Goal: Transaction & Acquisition: Purchase product/service

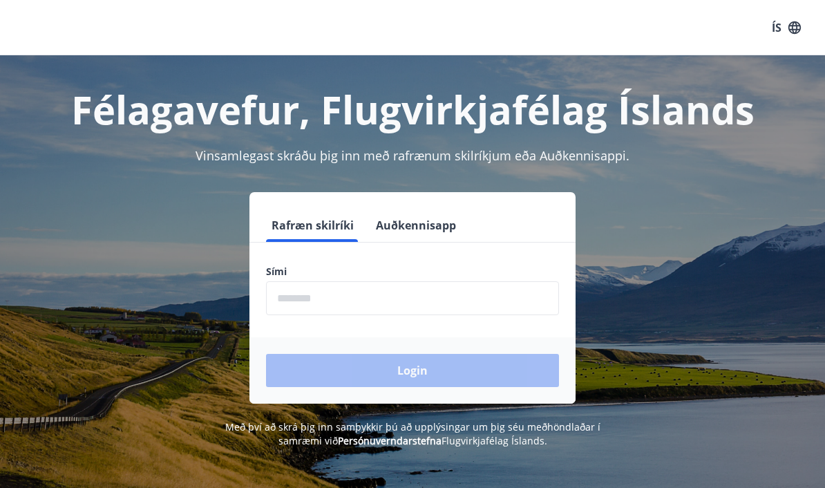
click at [397, 303] on input "phone" at bounding box center [412, 298] width 293 height 34
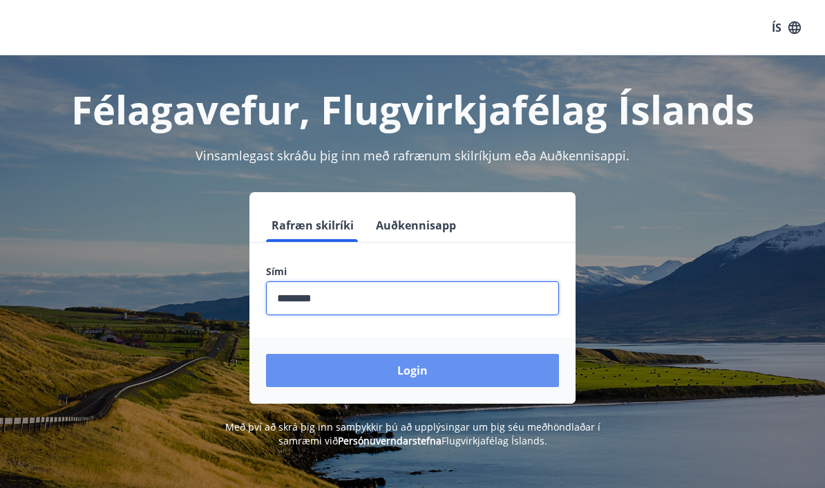
type input "********"
click at [416, 368] on button "Login" at bounding box center [412, 370] width 293 height 33
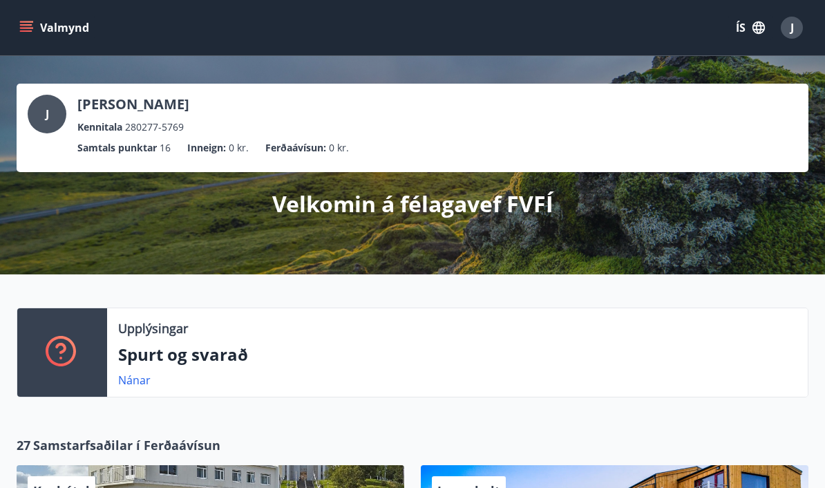
click at [298, 155] on p "Ferðaávísun :" at bounding box center [295, 147] width 61 height 15
click at [144, 380] on link "Nánar" at bounding box center [134, 379] width 32 height 15
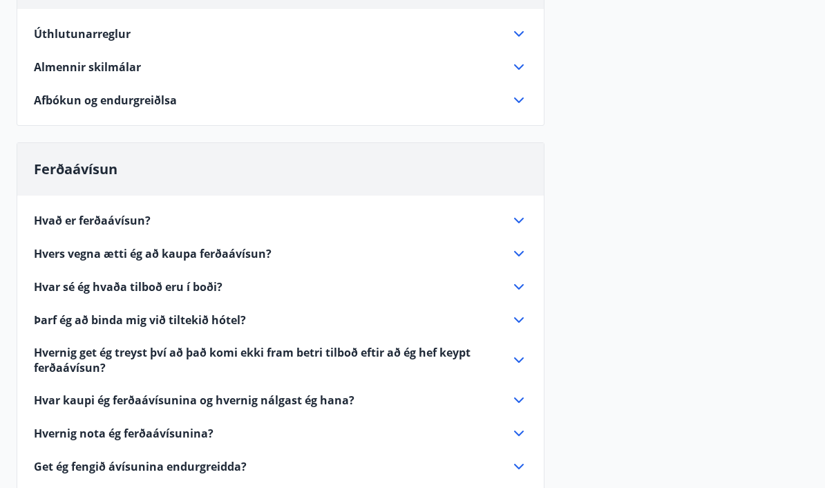
scroll to position [192, 0]
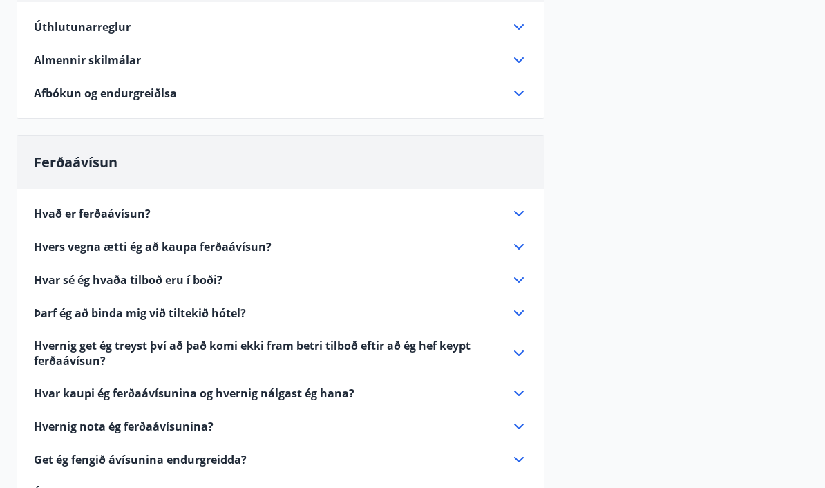
click at [515, 216] on icon at bounding box center [518, 213] width 17 height 17
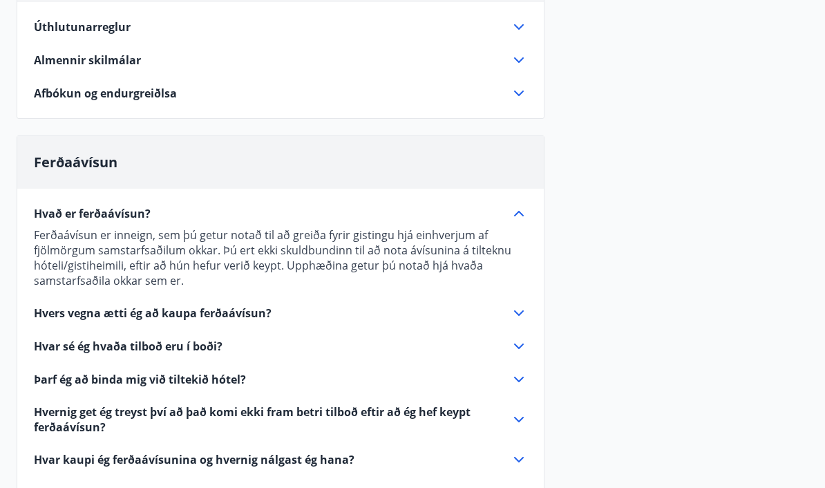
click at [510, 317] on icon at bounding box center [518, 313] width 17 height 17
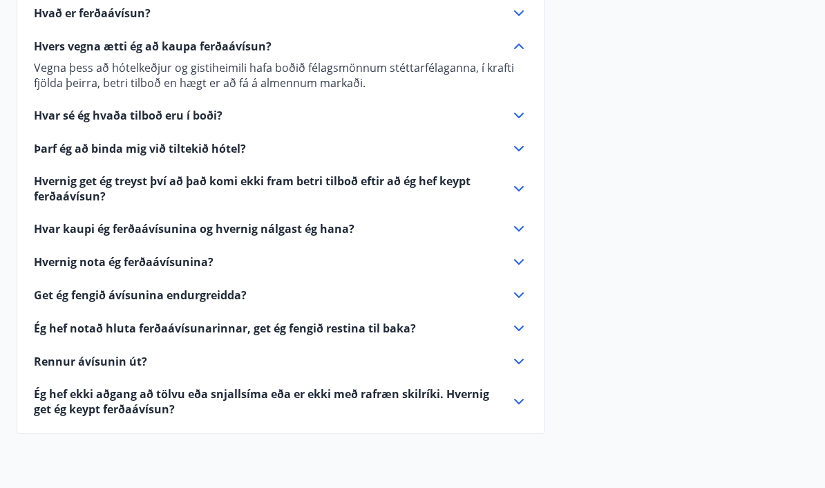
scroll to position [401, 0]
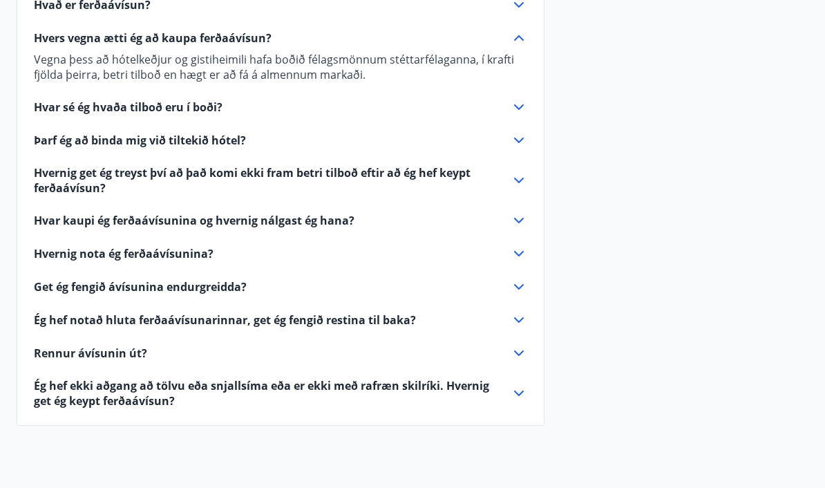
click at [515, 252] on icon at bounding box center [519, 254] width 10 height 6
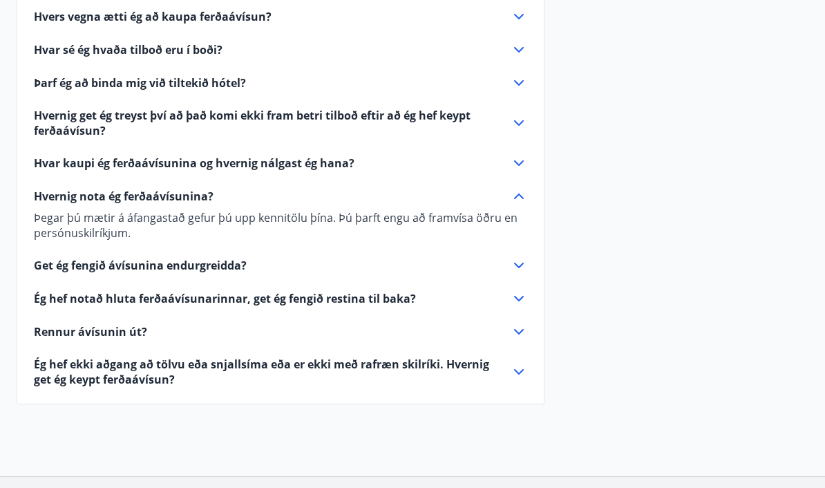
scroll to position [423, 0]
click at [510, 305] on div "Ég hef notað hluta ferðaávísunarinnar, get ég fengið restina til baka?" at bounding box center [272, 297] width 477 height 15
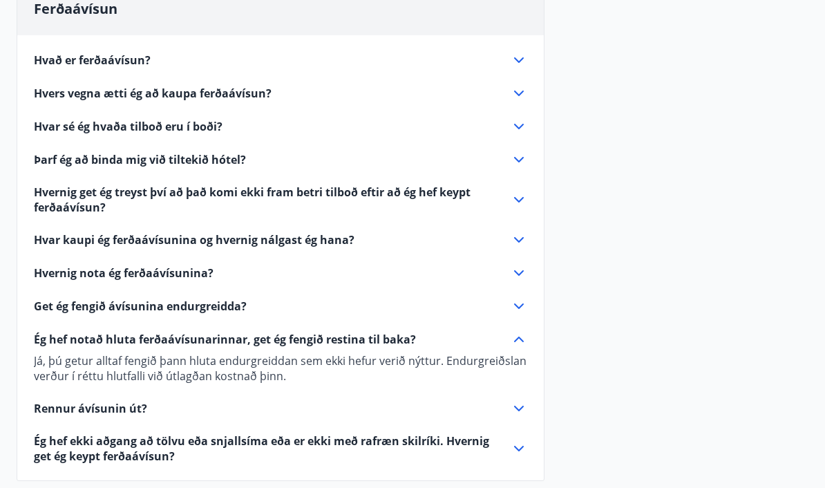
scroll to position [0, 0]
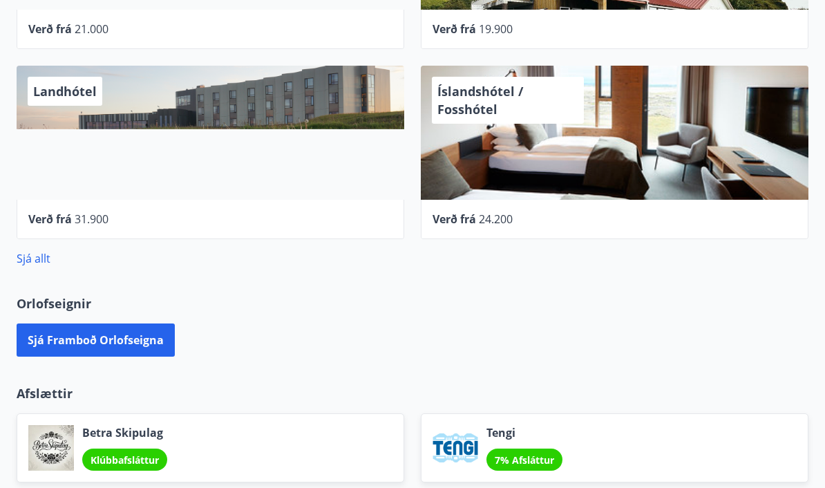
scroll to position [590, 0]
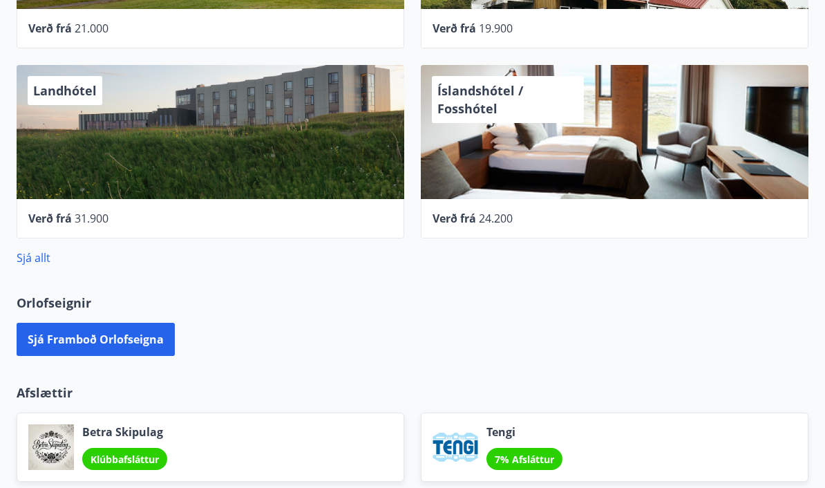
click at [39, 264] on link "Sjá allt" at bounding box center [34, 257] width 34 height 15
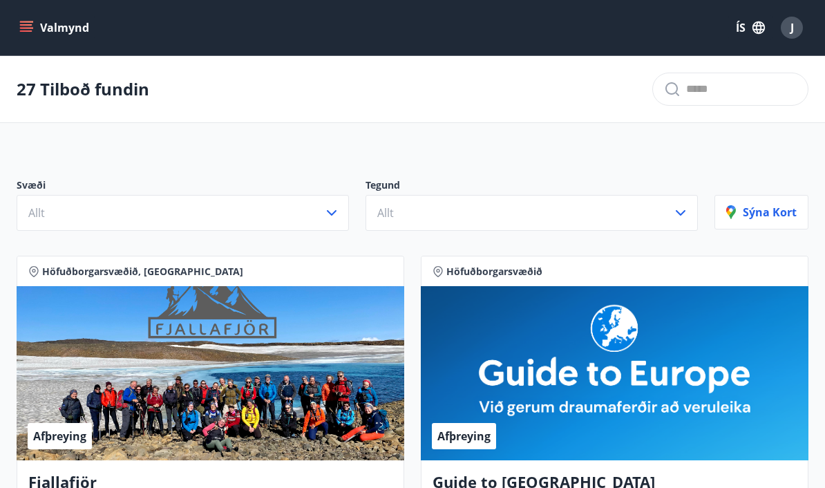
click at [325, 218] on icon "button" at bounding box center [331, 212] width 17 height 17
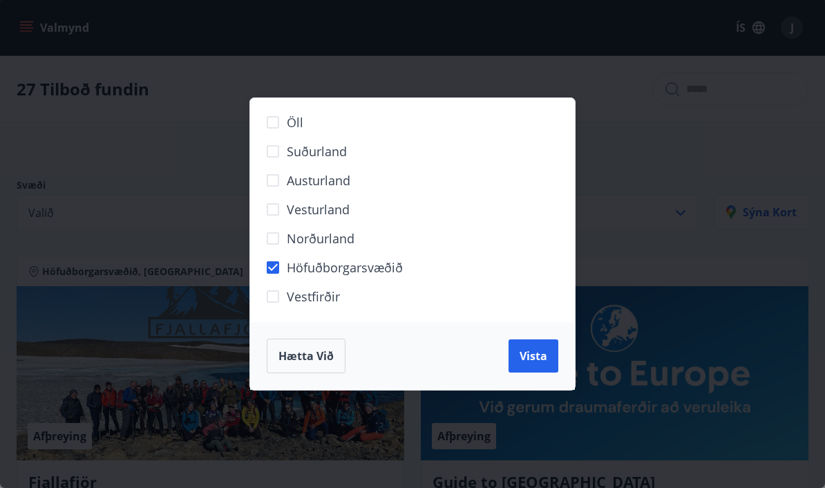
click at [530, 363] on button "Vista" at bounding box center [533, 355] width 50 height 33
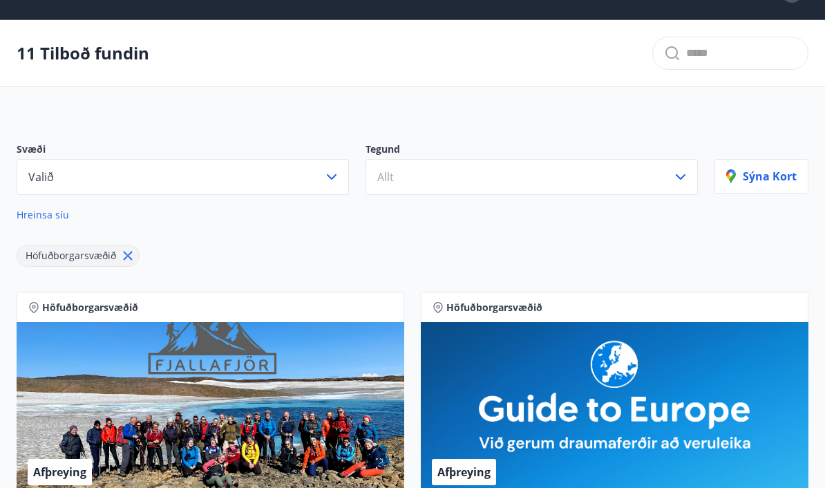
scroll to position [34, 0]
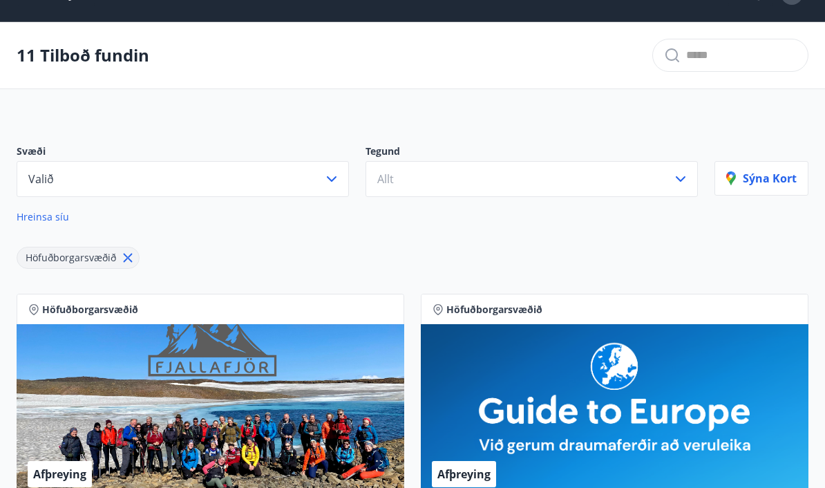
click at [677, 180] on icon "button" at bounding box center [680, 179] width 17 height 17
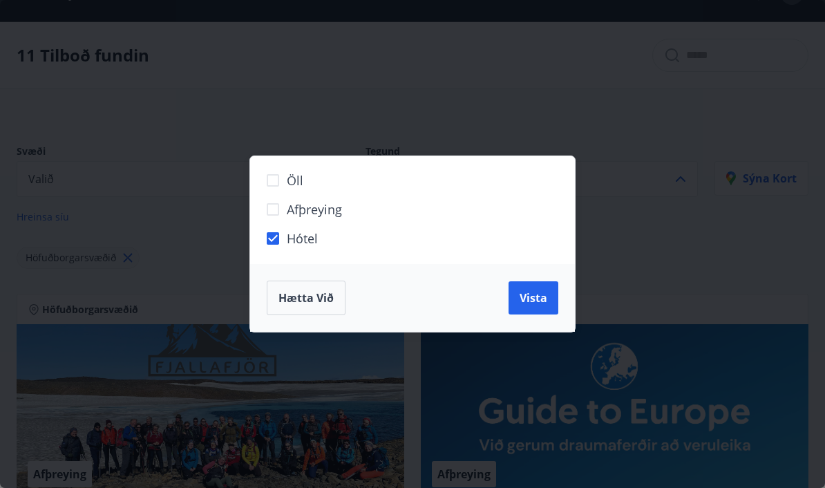
click at [530, 305] on span "Vista" at bounding box center [533, 297] width 28 height 15
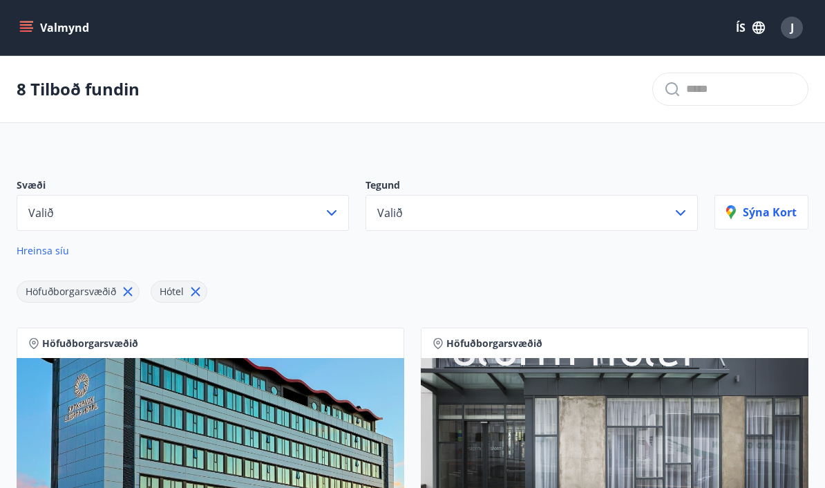
scroll to position [15, 0]
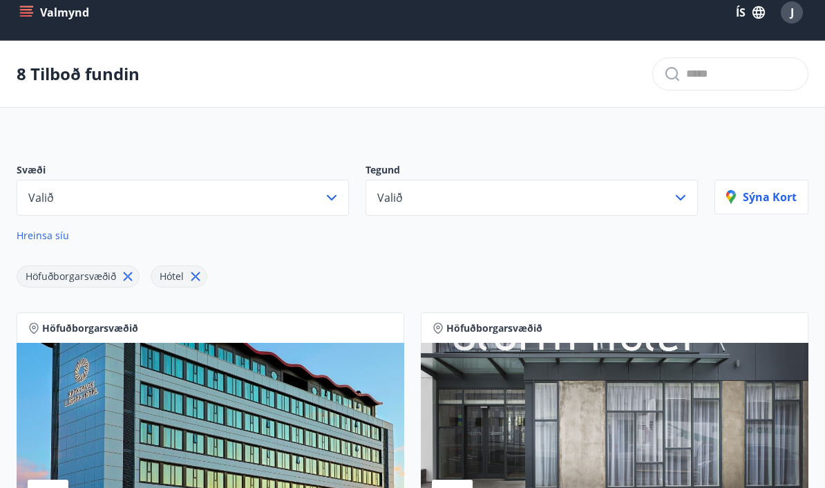
click at [72, 14] on button "Valmynd" at bounding box center [56, 12] width 78 height 25
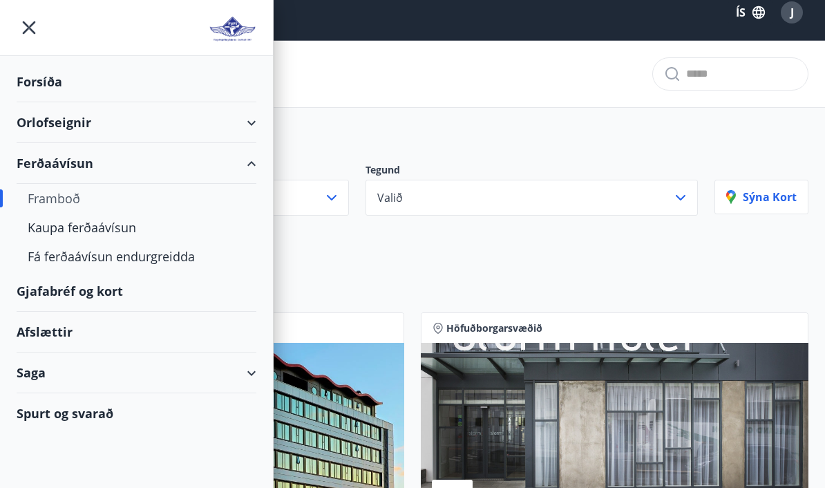
click at [128, 229] on div "Kaupa ferðaávísun" at bounding box center [137, 227] width 218 height 29
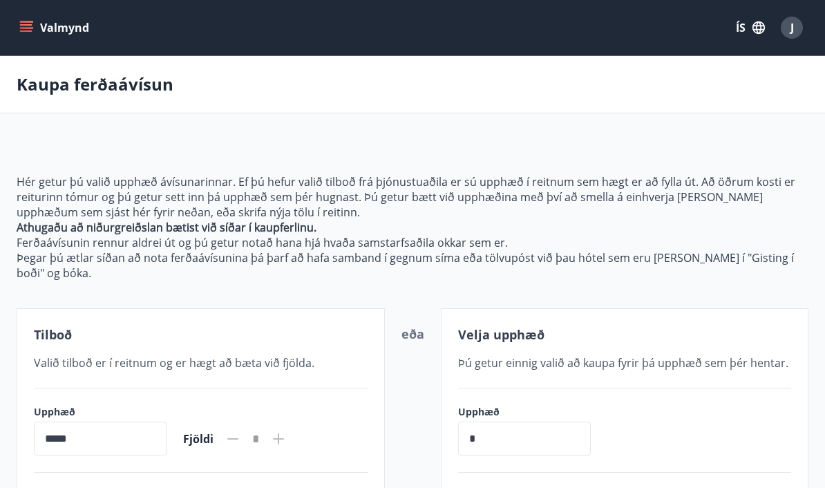
click at [32, 29] on icon "menu" at bounding box center [26, 28] width 14 height 14
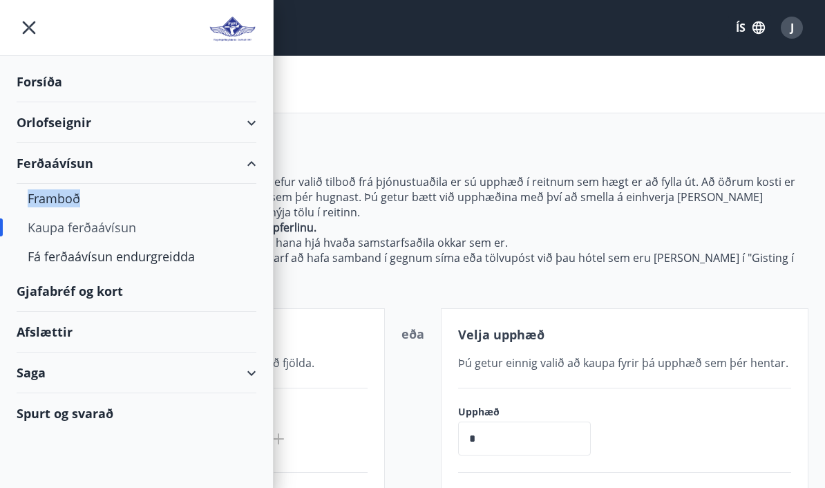
click at [127, 192] on div "Framboð" at bounding box center [137, 198] width 218 height 29
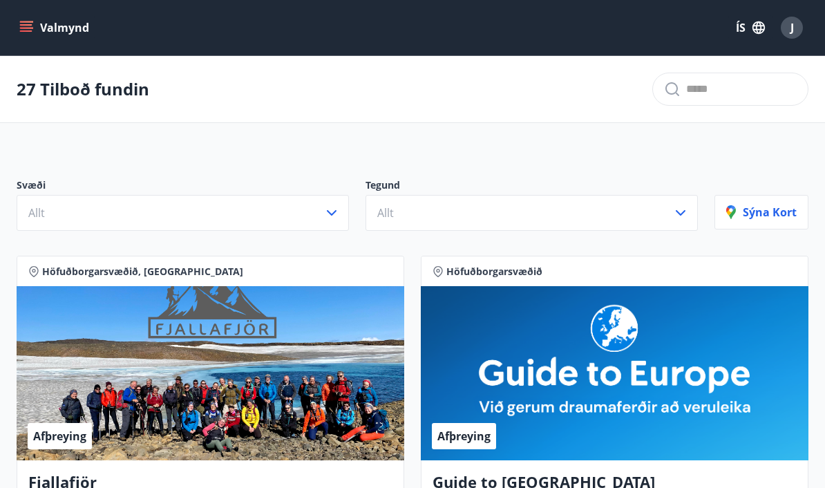
click at [690, 213] on button "Allt" at bounding box center [531, 213] width 332 height 36
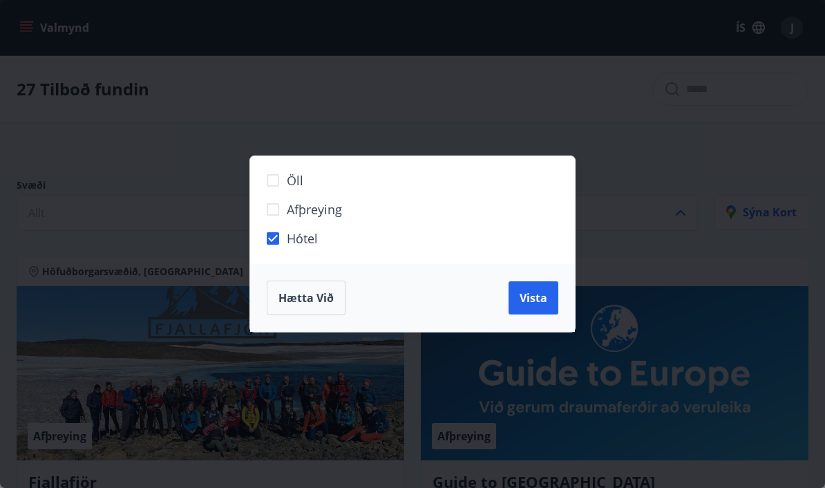
click at [542, 299] on span "Vista" at bounding box center [533, 297] width 28 height 15
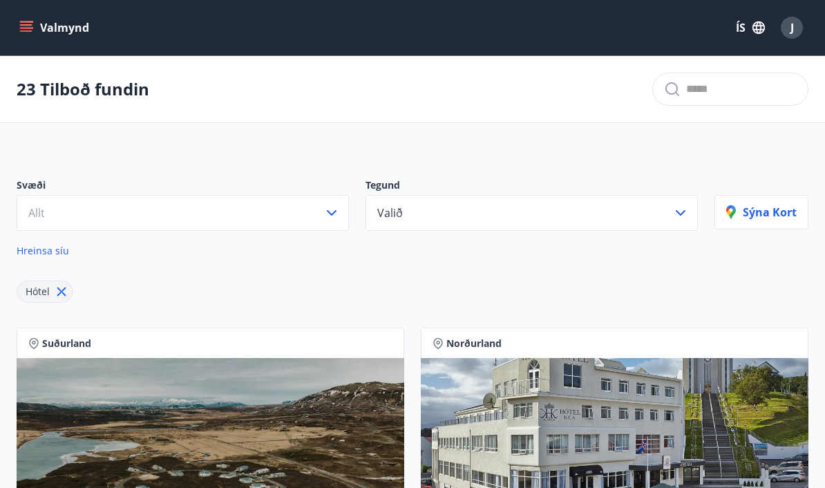
click at [333, 213] on icon "button" at bounding box center [331, 212] width 17 height 17
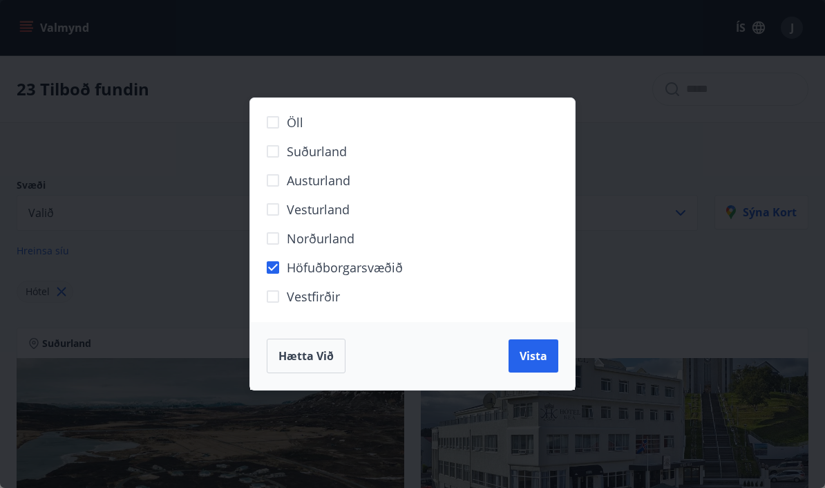
click at [530, 358] on span "Vista" at bounding box center [533, 355] width 28 height 15
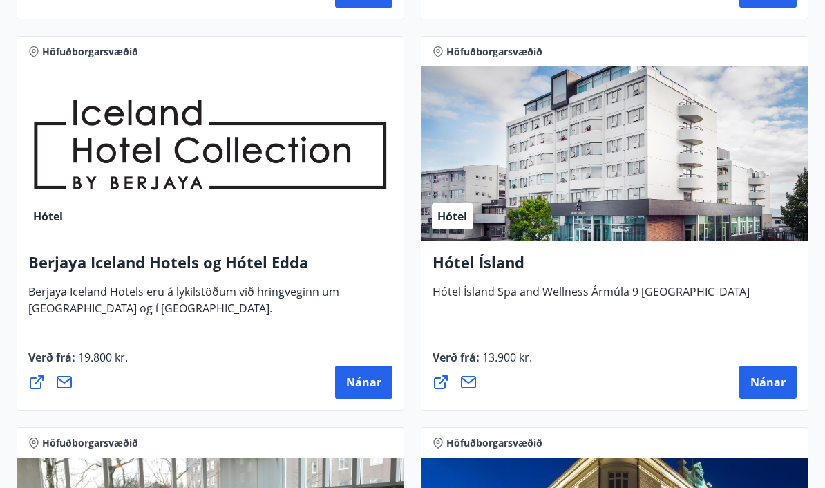
scroll to position [684, 0]
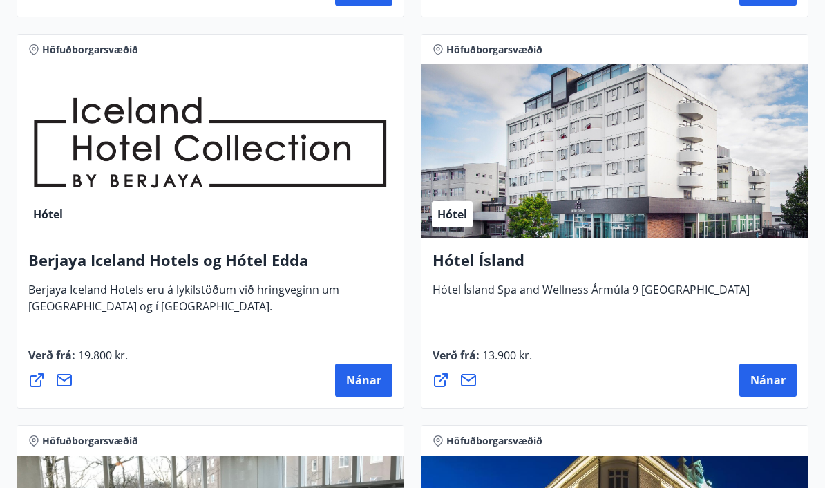
click at [769, 377] on span "Nánar" at bounding box center [767, 379] width 35 height 15
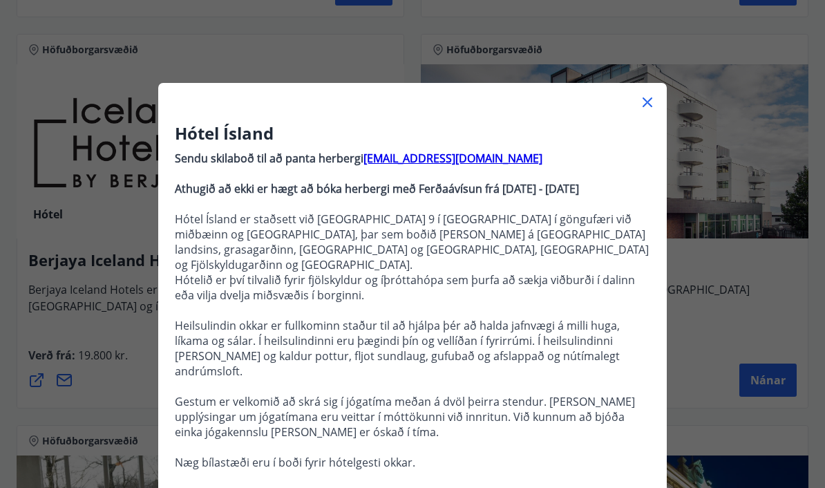
scroll to position [0, 0]
click at [654, 96] on icon at bounding box center [647, 102] width 17 height 17
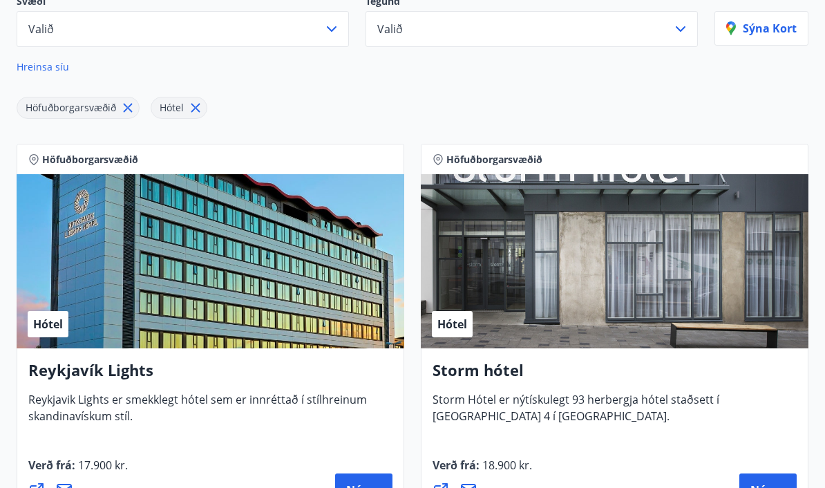
scroll to position [180, 0]
